Goal: Transaction & Acquisition: Purchase product/service

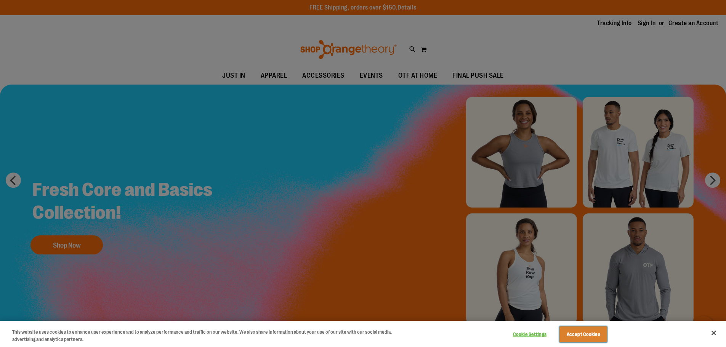
click at [587, 331] on button "Accept Cookies" at bounding box center [583, 334] width 48 height 16
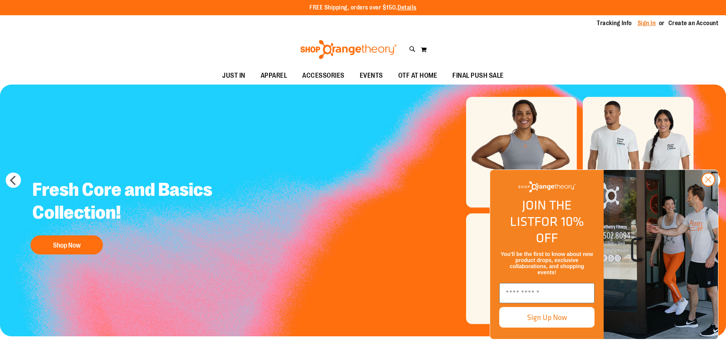
click at [643, 24] on link "Sign In" at bounding box center [646, 23] width 18 height 8
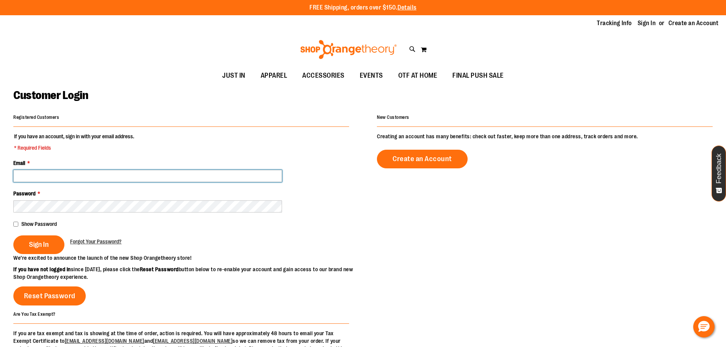
click at [86, 175] on input "Email *" at bounding box center [147, 176] width 269 height 12
type input "**********"
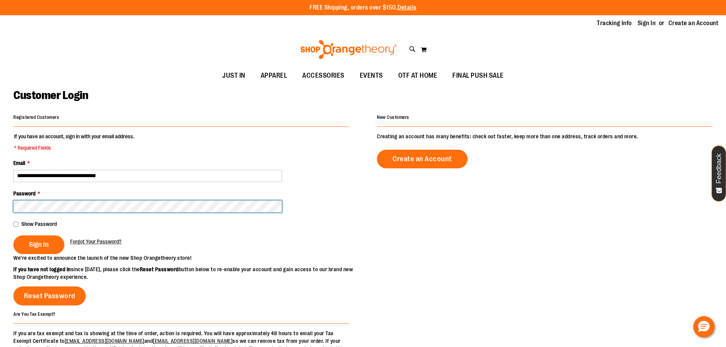
click at [13, 235] on button "Sign In" at bounding box center [38, 244] width 51 height 19
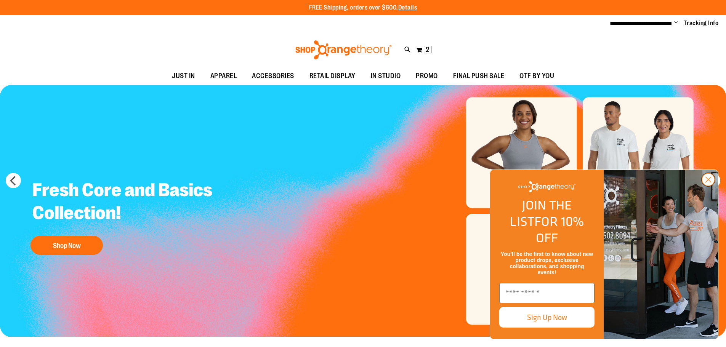
click at [702, 186] on circle "Close dialog" at bounding box center [708, 179] width 13 height 13
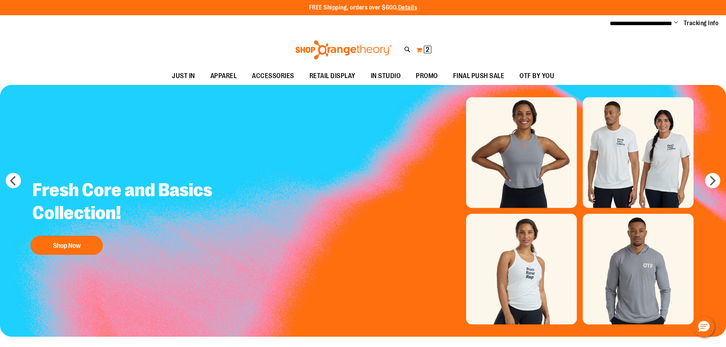
click at [418, 46] on button "My Cart 2 2 items" at bounding box center [424, 50] width 16 height 12
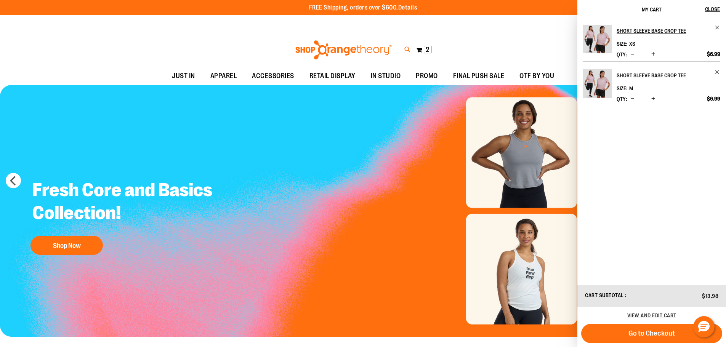
click at [404, 48] on icon at bounding box center [407, 49] width 6 height 9
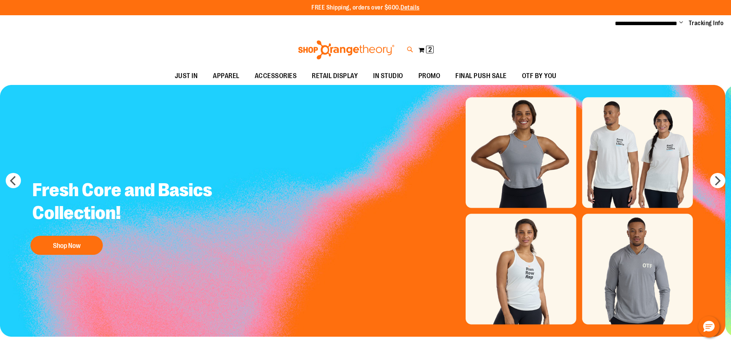
type input "*********"
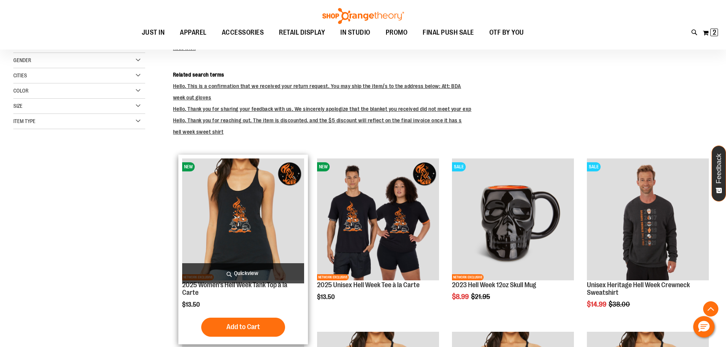
scroll to position [157, 0]
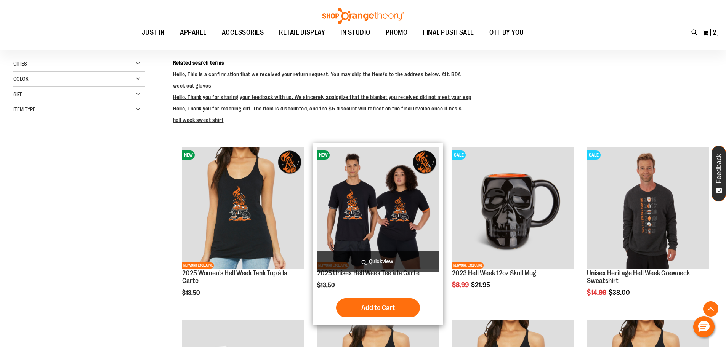
click at [348, 201] on img "product" at bounding box center [378, 208] width 122 height 122
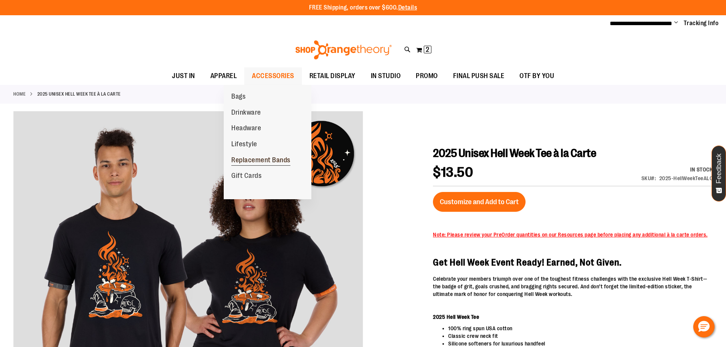
click at [268, 160] on span "Replacement Bands" at bounding box center [260, 161] width 59 height 10
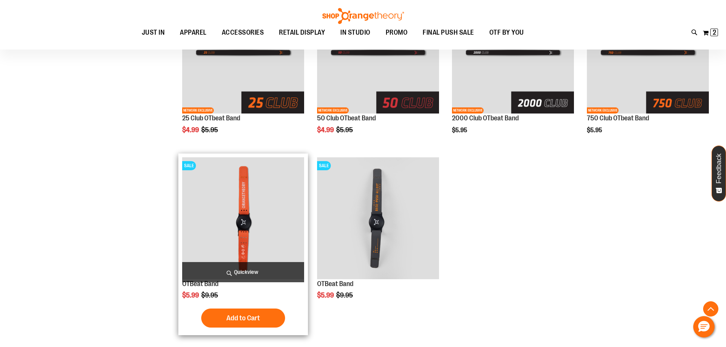
scroll to position [342, 0]
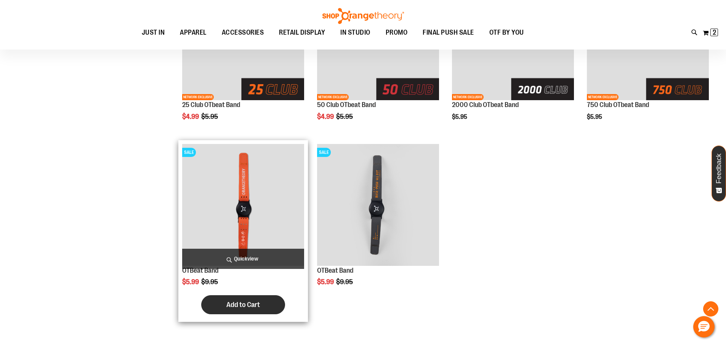
click at [249, 298] on button "Add to Cart" at bounding box center [243, 304] width 84 height 19
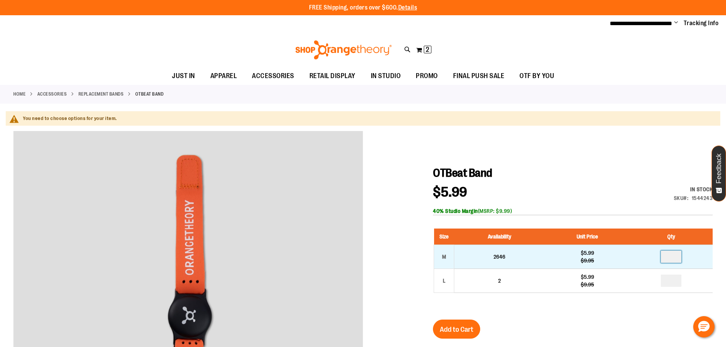
click at [673, 258] on input "number" at bounding box center [671, 257] width 21 height 12
type input "*"
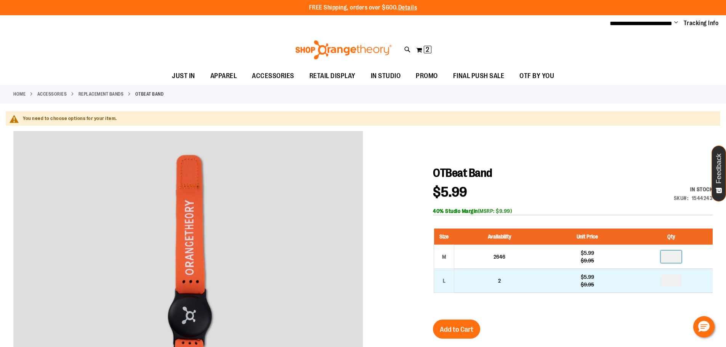
type input "*"
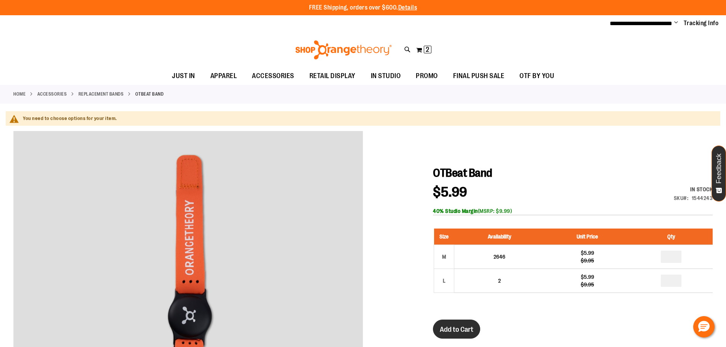
click at [459, 326] on span "Add to Cart" at bounding box center [457, 329] width 34 height 8
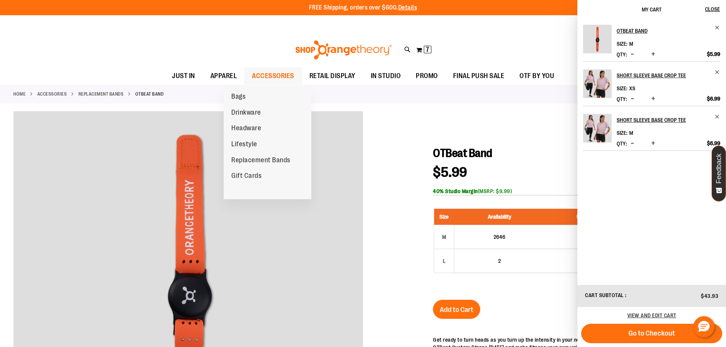
click at [252, 75] on span "ACCESSORIES" at bounding box center [273, 75] width 42 height 17
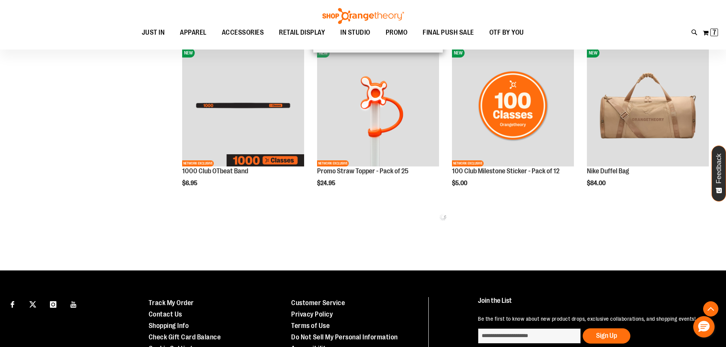
scroll to position [457, 0]
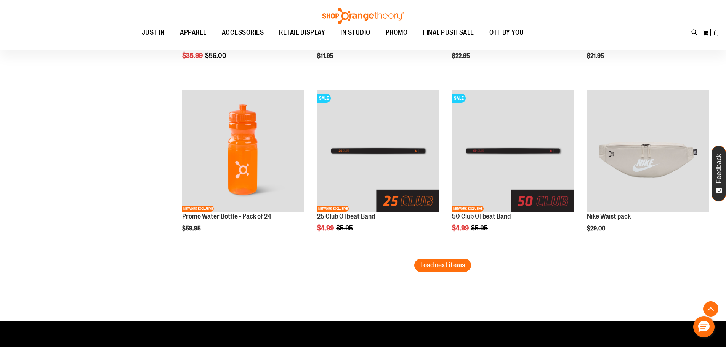
scroll to position [1447, 0]
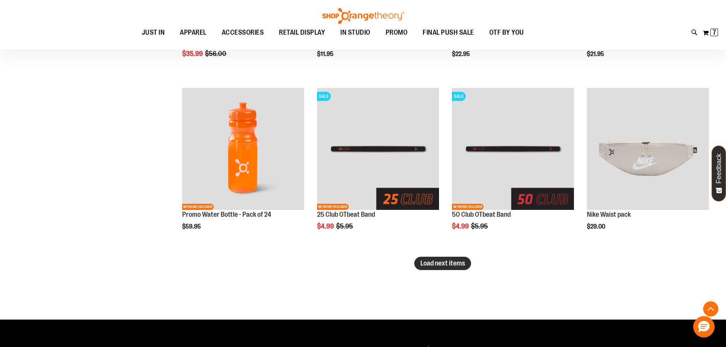
click at [450, 265] on span "Load next items" at bounding box center [442, 263] width 45 height 8
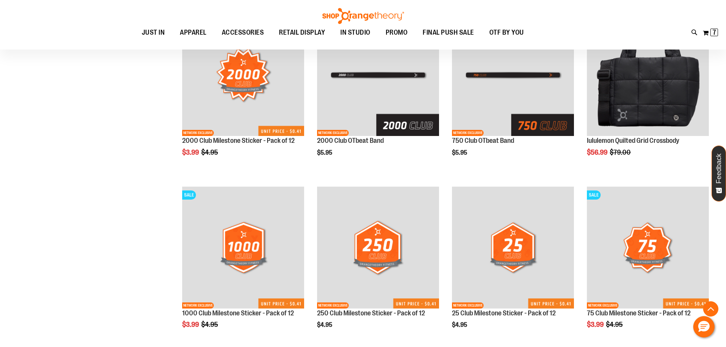
scroll to position [2087, 0]
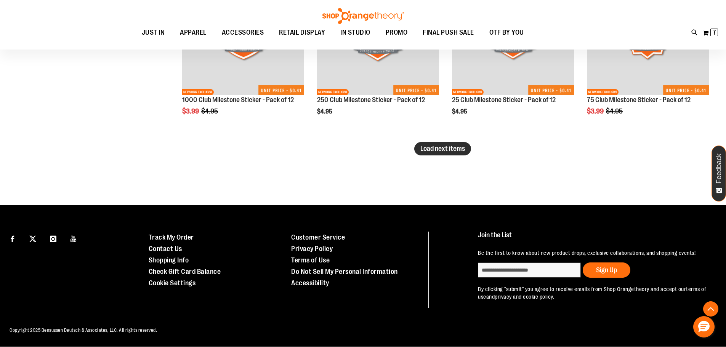
click at [423, 145] on span "Load next items" at bounding box center [442, 149] width 45 height 8
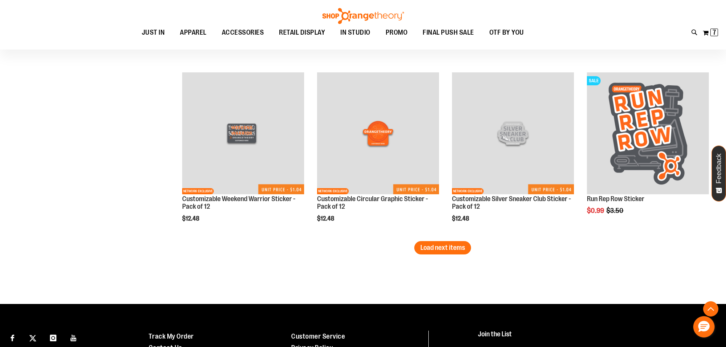
scroll to position [2500, 0]
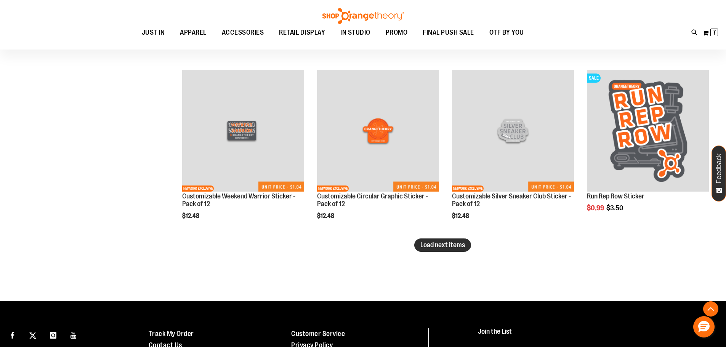
click at [446, 243] on span "Load next items" at bounding box center [442, 245] width 45 height 8
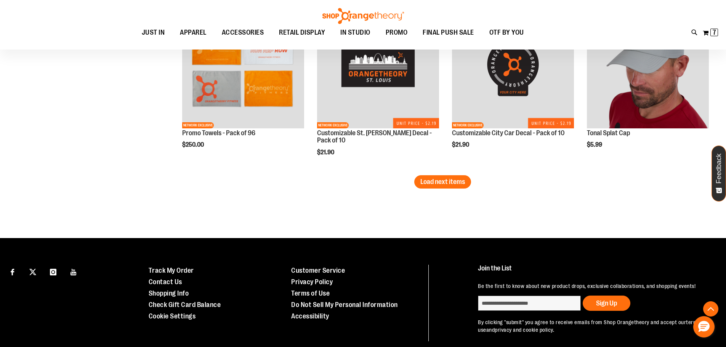
scroll to position [3110, 0]
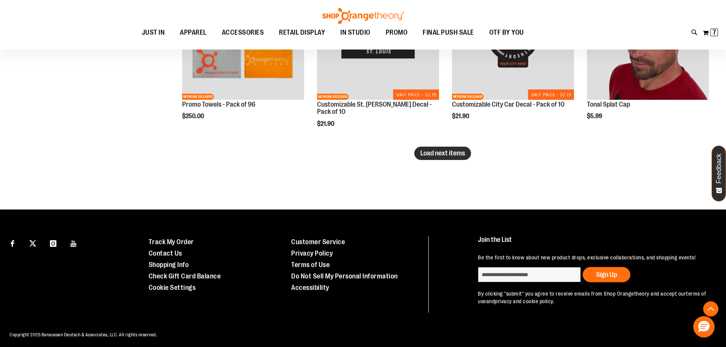
click at [454, 152] on span "Load next items" at bounding box center [442, 153] width 45 height 8
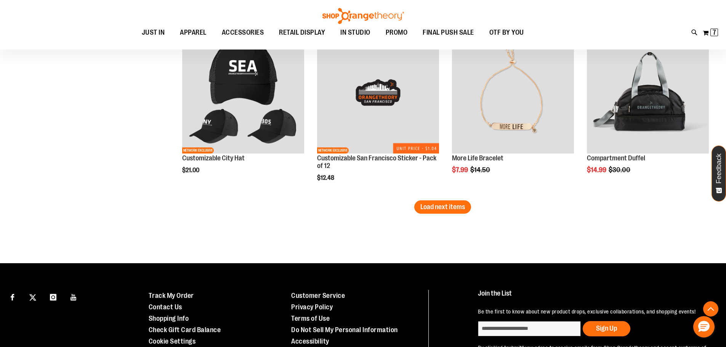
scroll to position [3605, 0]
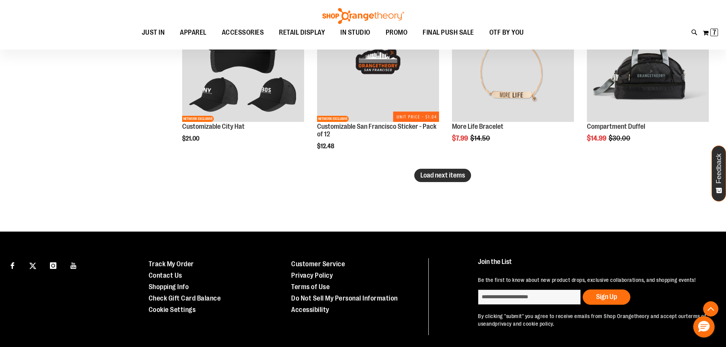
click at [457, 180] on button "Load next items" at bounding box center [442, 175] width 57 height 13
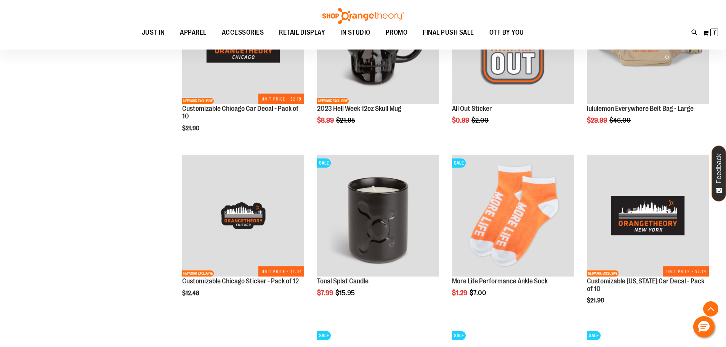
scroll to position [3834, 0]
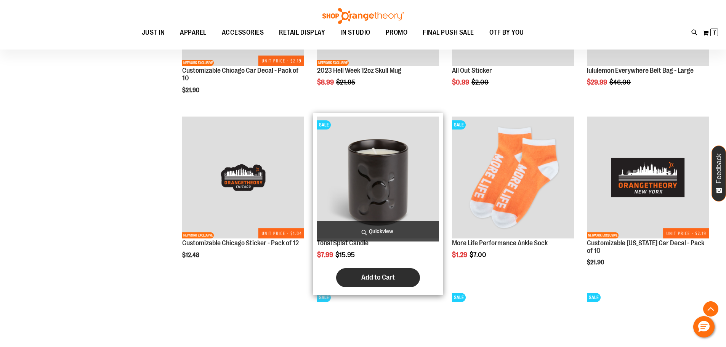
click at [393, 275] on span "Add to Cart" at bounding box center [378, 277] width 34 height 8
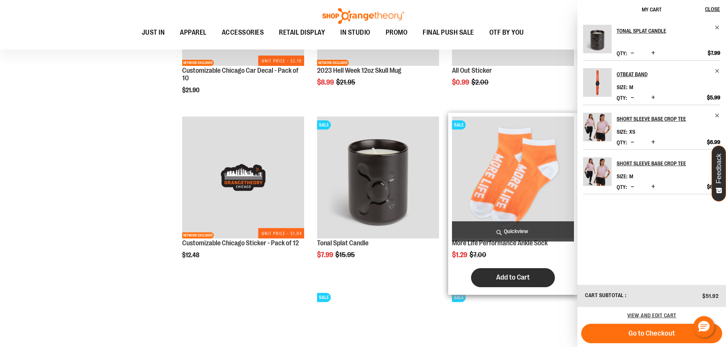
click at [506, 277] on span "Add to Cart" at bounding box center [513, 277] width 34 height 8
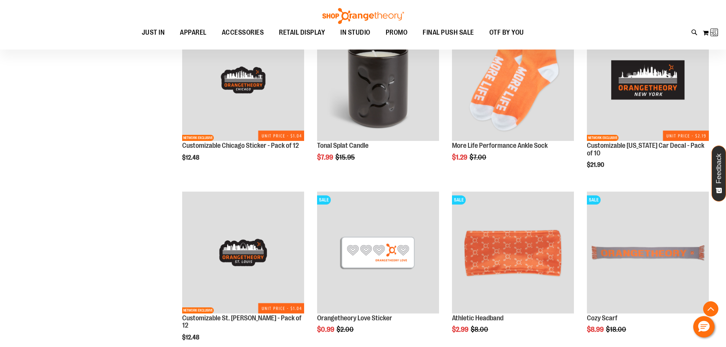
scroll to position [3986, 0]
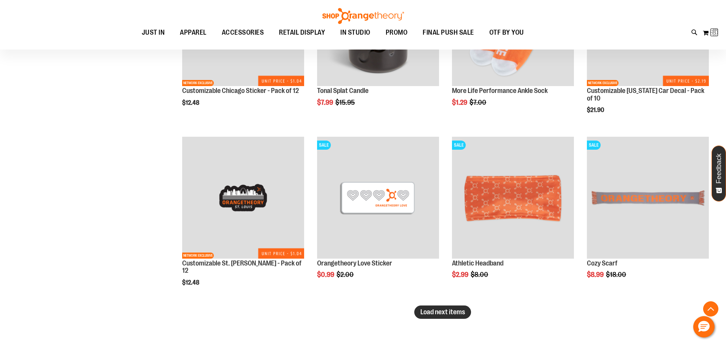
click at [438, 313] on span "Load next items" at bounding box center [442, 312] width 45 height 8
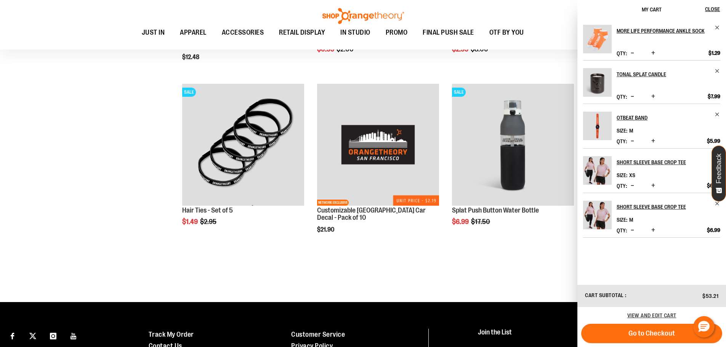
scroll to position [4214, 0]
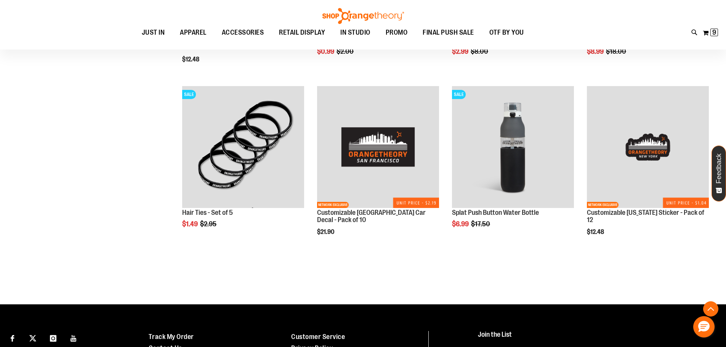
scroll to position [4202, 0]
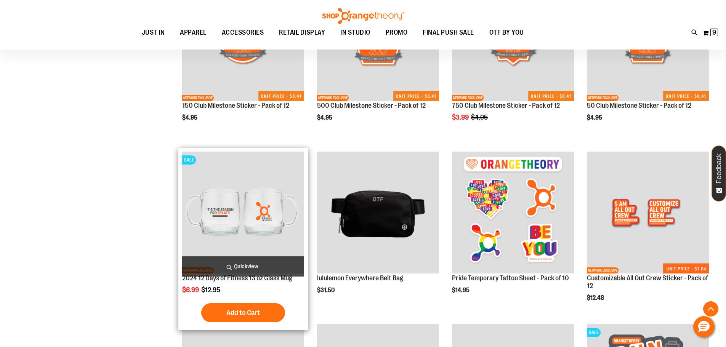
scroll to position [2259, 0]
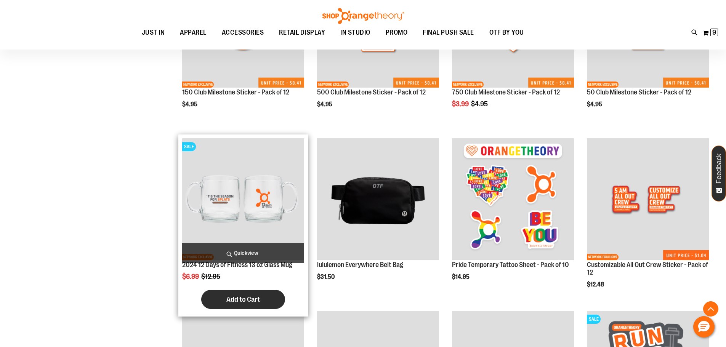
click at [246, 304] on span "Add to Cart" at bounding box center [243, 299] width 34 height 8
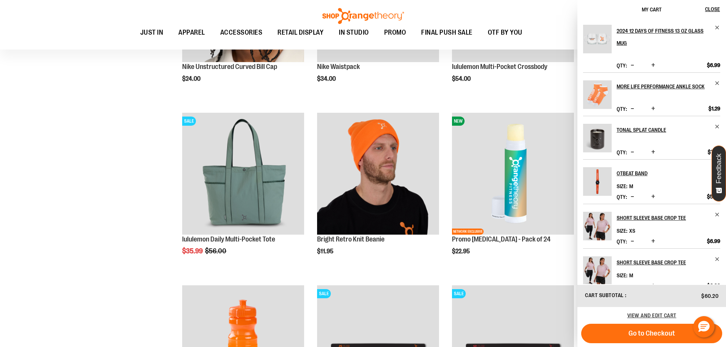
scroll to position [1254, 0]
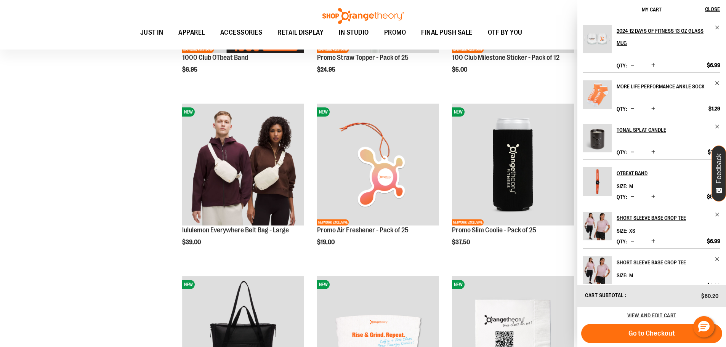
scroll to position [568, 0]
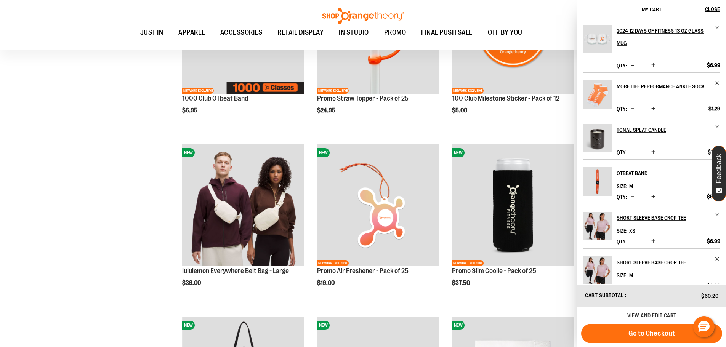
scroll to position [530, 0]
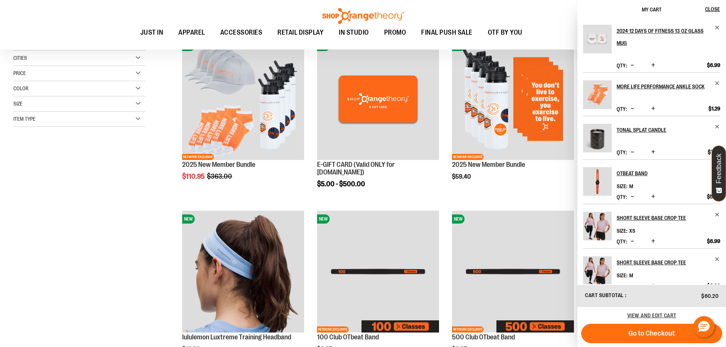
scroll to position [111, 0]
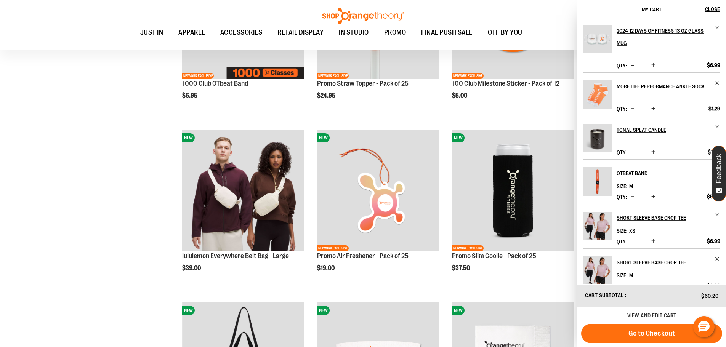
scroll to position [568, 0]
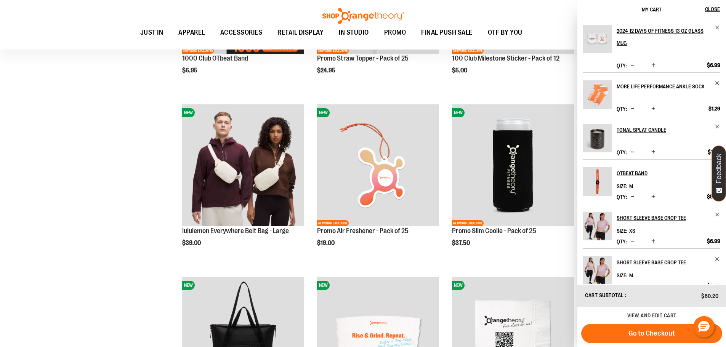
drag, startPoint x: 94, startPoint y: 180, endPoint x: 130, endPoint y: 238, distance: 68.7
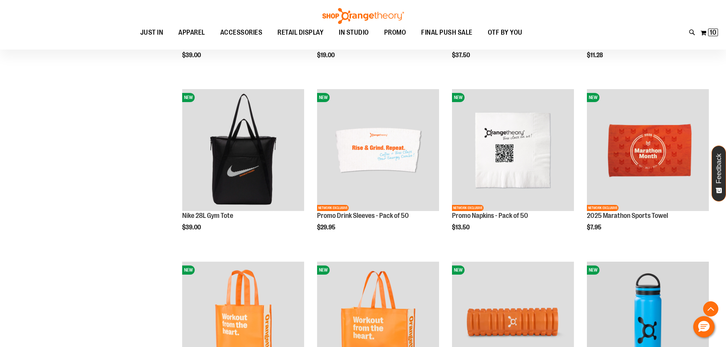
scroll to position [835, 0]
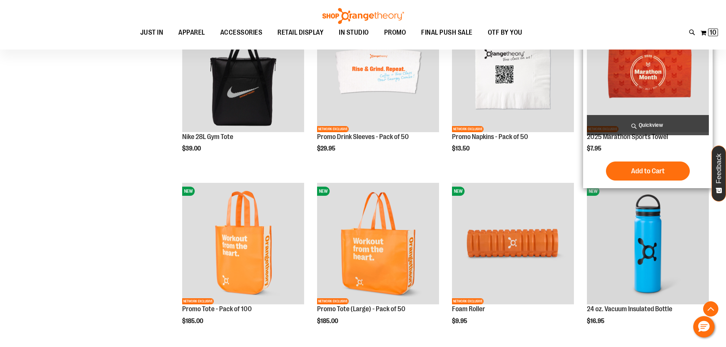
click at [662, 73] on img "product" at bounding box center [648, 71] width 122 height 122
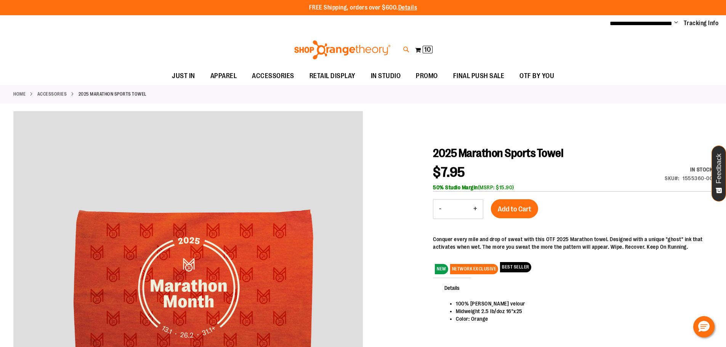
click at [404, 48] on icon at bounding box center [406, 49] width 6 height 9
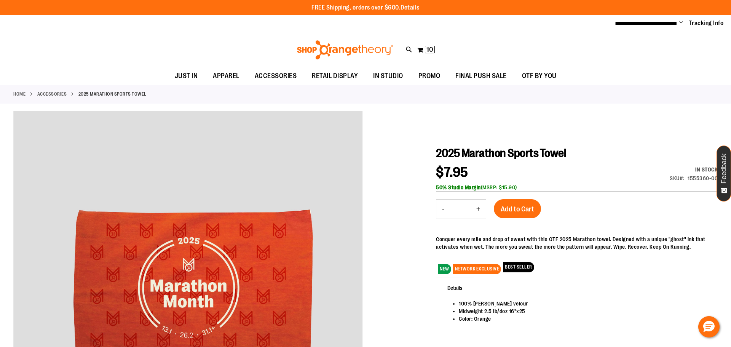
click at [644, 44] on button "submit" at bounding box center [643, 43] width 23 height 23
type input "*****"
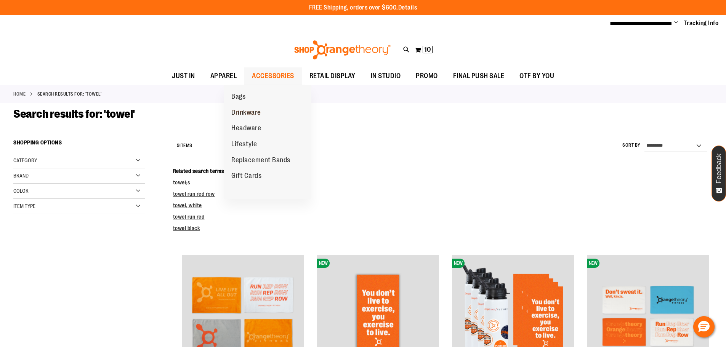
click at [249, 114] on span "Drinkware" at bounding box center [246, 114] width 30 height 10
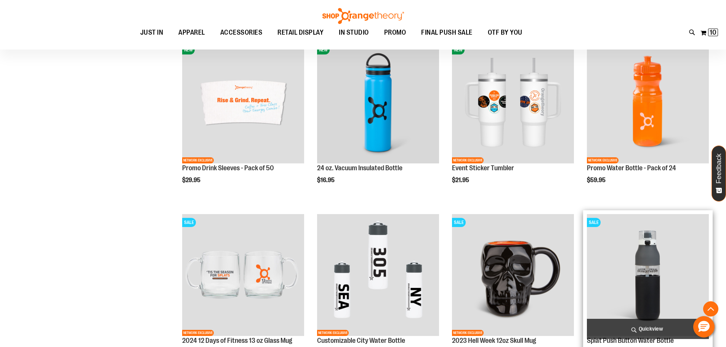
scroll to position [342, 0]
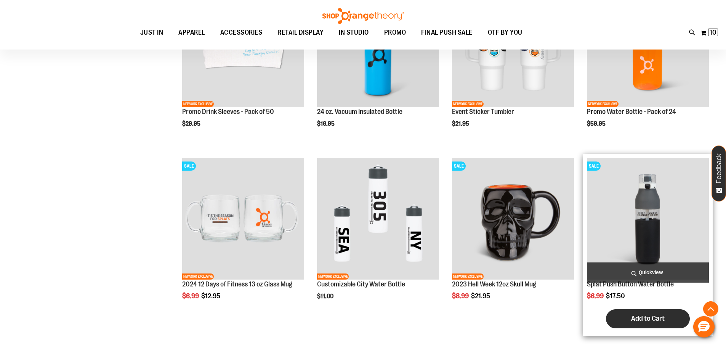
click at [662, 319] on span "Add to Cart" at bounding box center [648, 318] width 34 height 8
